Goal: Transaction & Acquisition: Purchase product/service

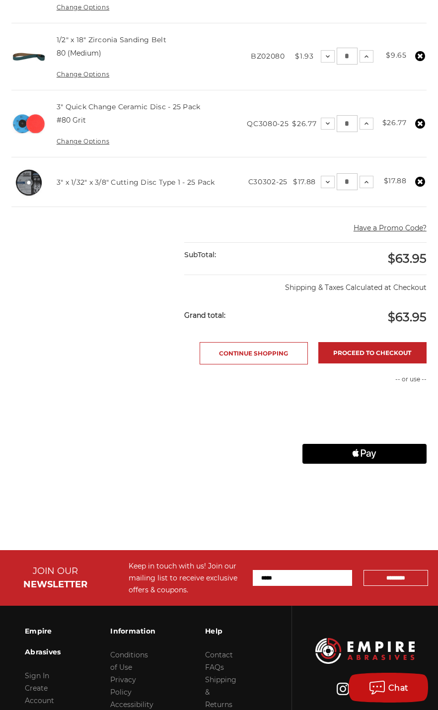
scroll to position [322, 0]
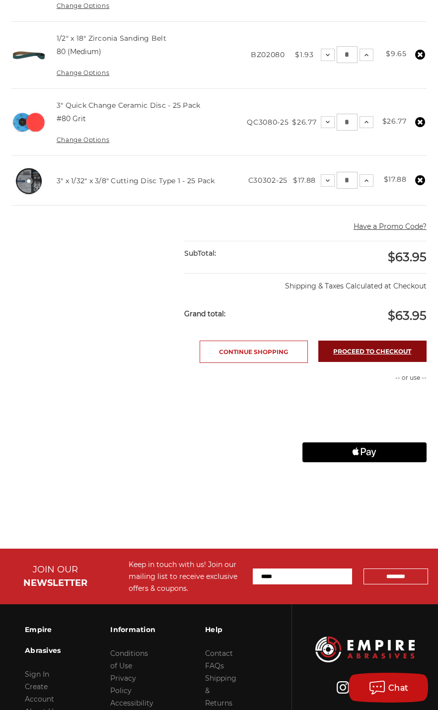
click at [397, 351] on link "Proceed to checkout" at bounding box center [372, 350] width 108 height 21
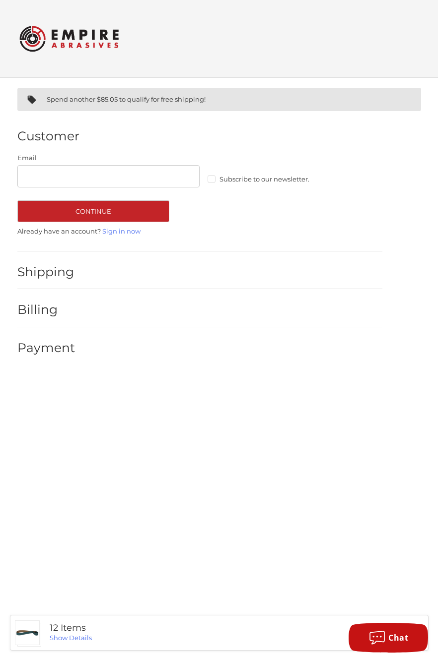
click at [213, 180] on label "Subscribe to our newsletter." at bounding box center [298, 179] width 183 height 8
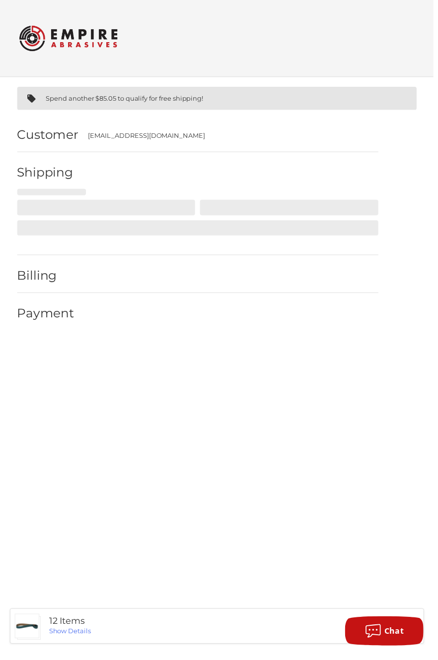
select select "**"
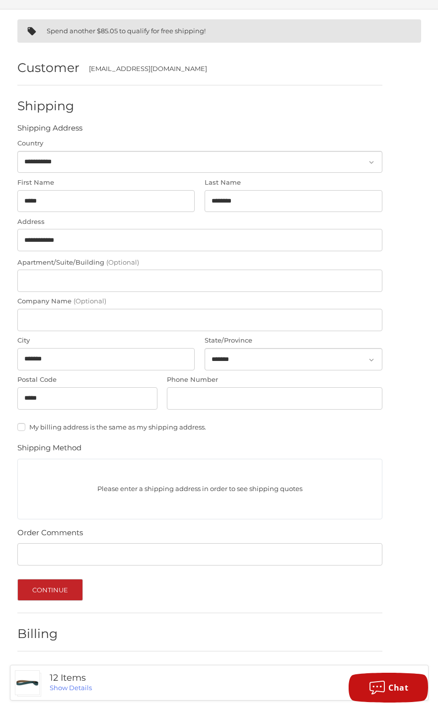
scroll to position [94, 0]
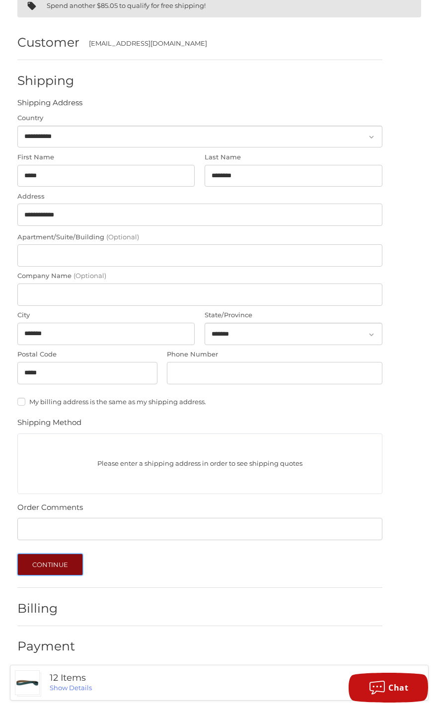
click at [41, 567] on button "Continue" at bounding box center [50, 564] width 66 height 22
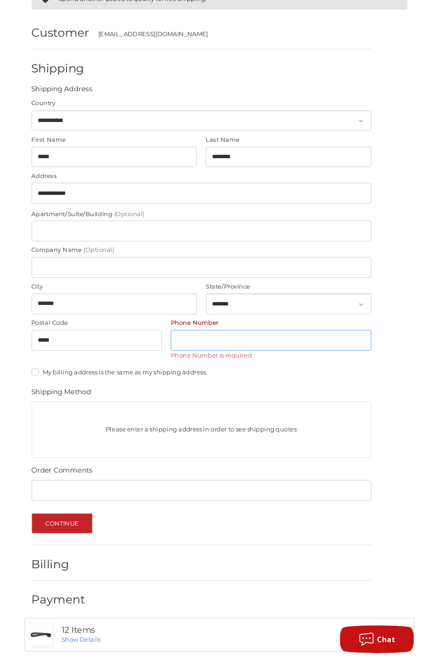
scroll to position [120, 0]
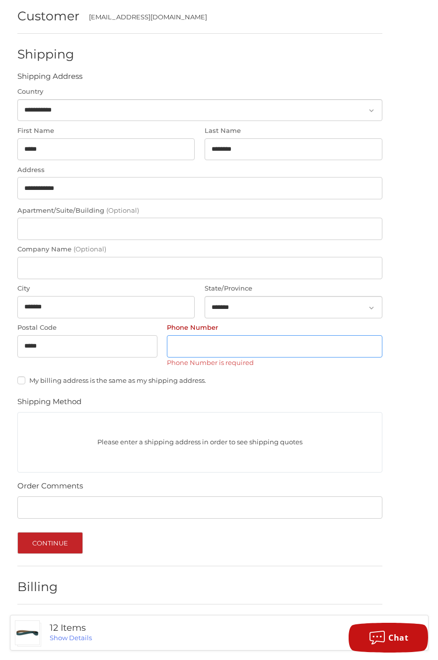
click at [322, 345] on input "Phone Number" at bounding box center [274, 346] width 215 height 22
type input "**********"
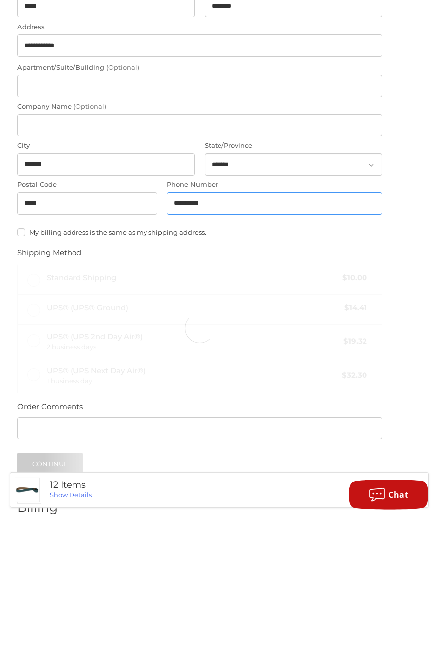
scroll to position [211, 0]
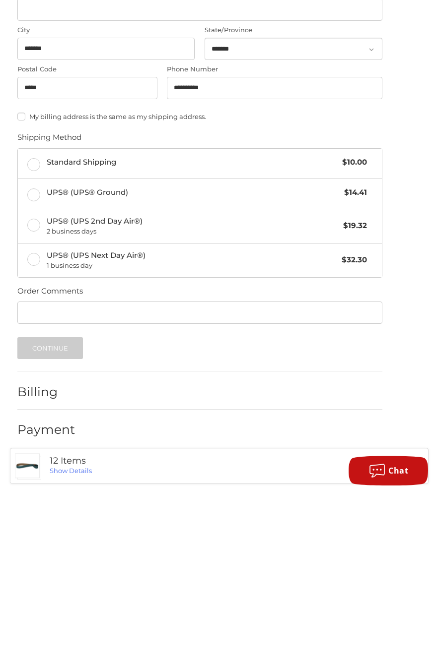
click at [38, 338] on label "Standard Shipping $10.00" at bounding box center [200, 331] width 364 height 30
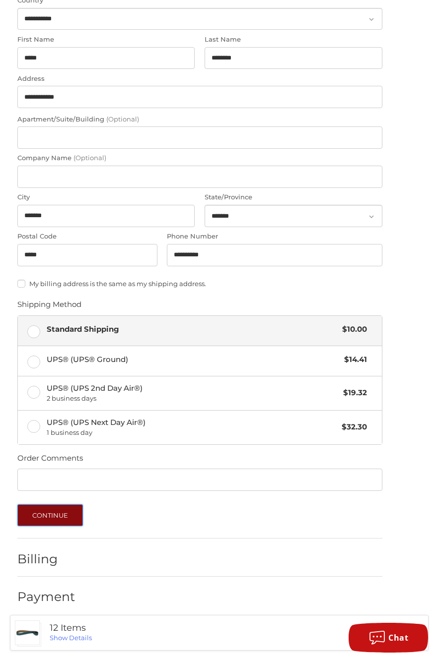
click at [45, 516] on button "Continue" at bounding box center [50, 516] width 66 height 22
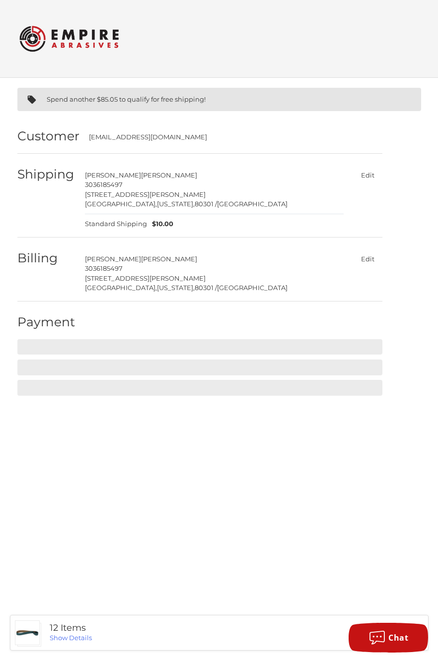
scroll to position [0, 0]
